Goal: Transaction & Acquisition: Purchase product/service

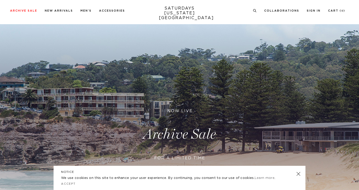
scroll to position [6, 0]
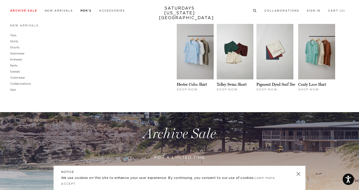
click at [85, 10] on link "Men's" at bounding box center [86, 10] width 11 height 3
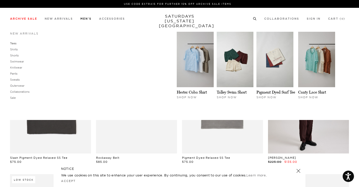
click at [13, 44] on link "Tees" at bounding box center [13, 44] width 6 height 4
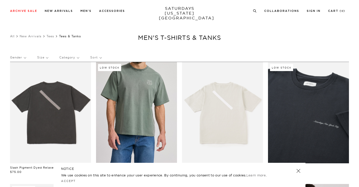
scroll to position [8, 0]
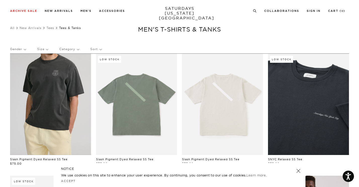
click at [45, 91] on link at bounding box center [50, 104] width 81 height 101
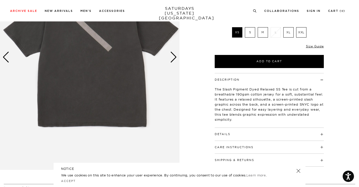
scroll to position [83, 0]
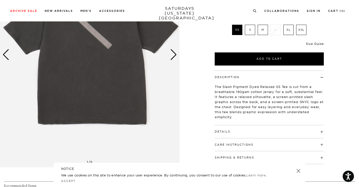
click at [321, 44] on link "Size Guide" at bounding box center [315, 44] width 18 height 4
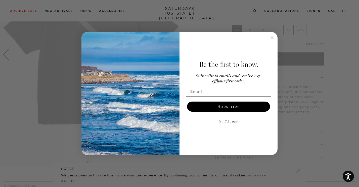
click at [273, 38] on circle "Close dialog" at bounding box center [273, 38] width 6 height 6
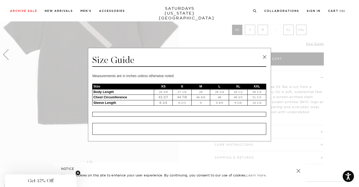
click at [264, 56] on link at bounding box center [265, 57] width 8 height 8
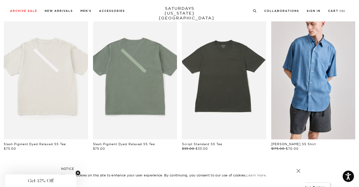
scroll to position [0, 0]
